Goal: Find specific page/section: Find specific page/section

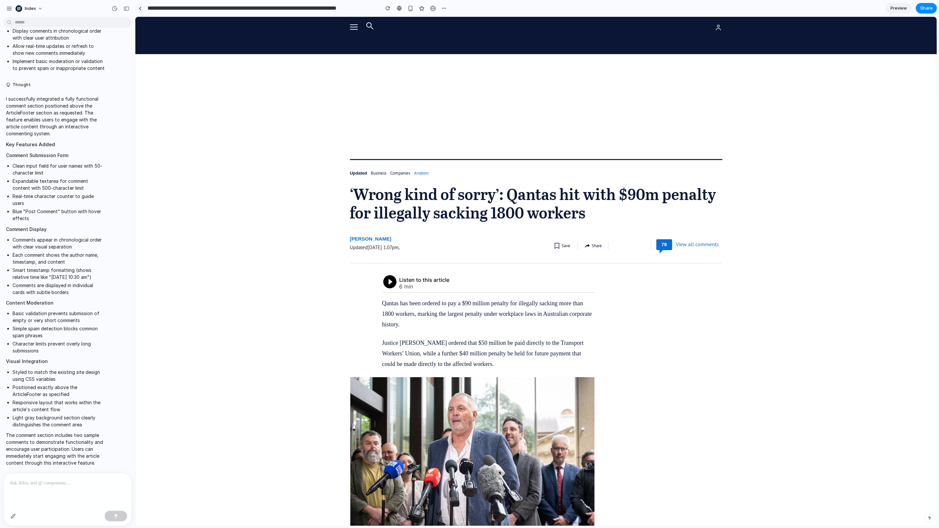
click at [140, 10] on div at bounding box center [140, 9] width 3 height 4
